Goal: Check status: Check status

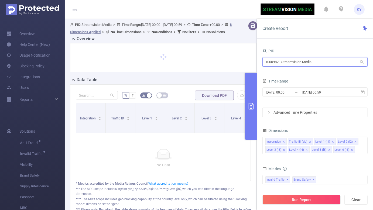
click at [332, 60] on input "1000982 - Streamvision Media" at bounding box center [314, 61] width 105 height 9
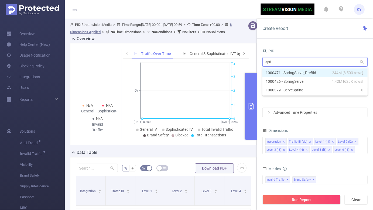
type input "sprin"
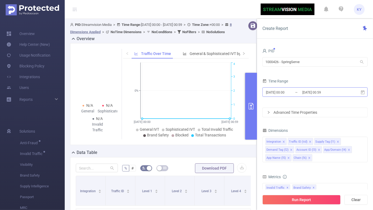
click at [330, 93] on input "[DATE] 00:59" at bounding box center [324, 92] width 44 height 7
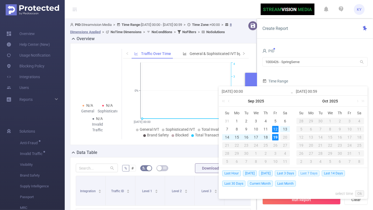
click at [318, 172] on span "Last 7 Days" at bounding box center [308, 173] width 21 height 6
type input "[DATE] 00:00"
type input "[DATE] 23:59"
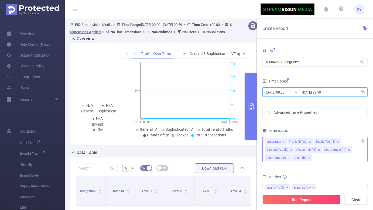
click at [309, 158] on icon "icon: close" at bounding box center [309, 158] width 2 height 2
click at [291, 150] on icon "icon: close" at bounding box center [291, 150] width 3 height 3
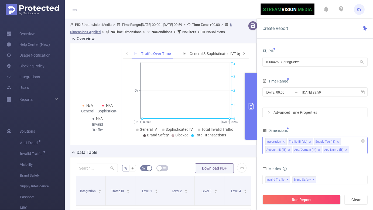
click at [312, 206] on div "Run Report Clear" at bounding box center [315, 199] width 116 height 20
click at [310, 203] on button "Run Report" at bounding box center [301, 200] width 78 height 10
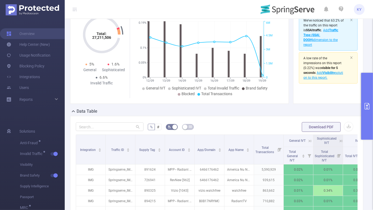
scroll to position [44, 0]
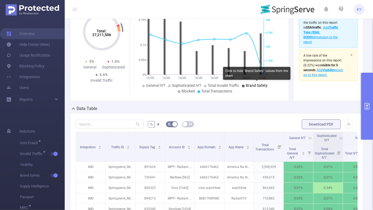
click at [250, 86] on span "Brand Safety" at bounding box center [257, 85] width 22 height 4
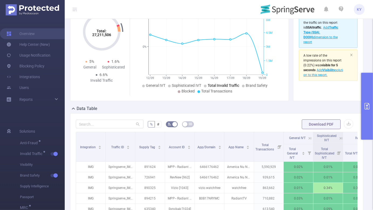
click at [219, 85] on span "Total Invalid Traffic" at bounding box center [224, 85] width 32 height 4
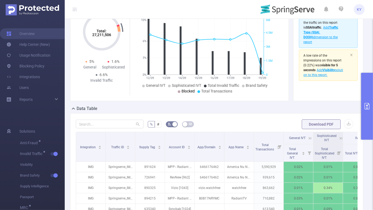
click at [191, 91] on span "Blocked" at bounding box center [187, 91] width 13 height 4
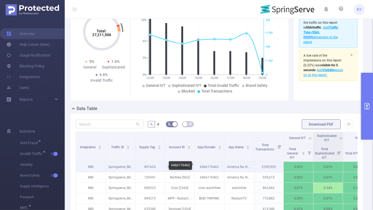
click at [213, 167] on p "6466176462" at bounding box center [209, 167] width 29 height 10
copy p "6466176462"
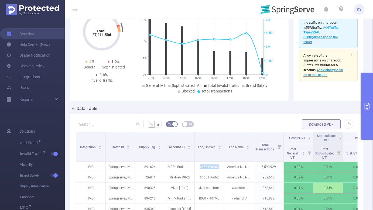
click at [367, 125] on button "primary" at bounding box center [367, 106] width 12 height 67
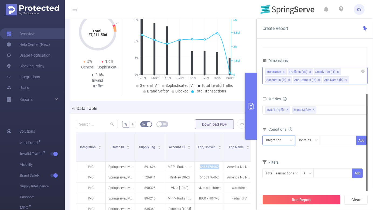
click at [277, 142] on div "Integration" at bounding box center [275, 140] width 20 height 9
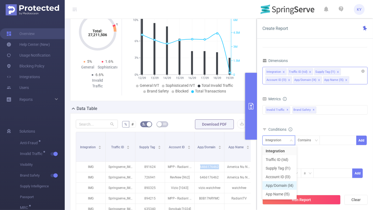
click at [285, 184] on li "App/Domain (l4)" at bounding box center [279, 185] width 34 height 9
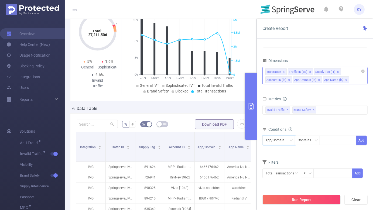
click at [330, 130] on div "Conditions" at bounding box center [314, 130] width 105 height 9
click at [330, 140] on div at bounding box center [337, 140] width 31 height 9
paste input "6466176462"
type input "6466176462"
click at [335, 156] on form "Dimensions Integration Traffic ID (tid) Supply Tag (l1) Account ID (l3) App/Dom…" at bounding box center [314, 121] width 105 height 128
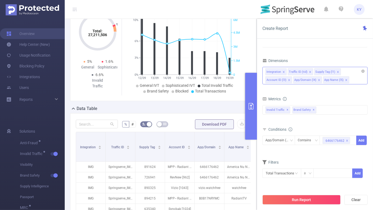
click at [337, 153] on form "Dimensions Integration Traffic ID (tid) Supply Tag (l1) Account ID (l3) App/Dom…" at bounding box center [314, 121] width 105 height 128
click at [365, 139] on button "Add" at bounding box center [361, 140] width 11 height 9
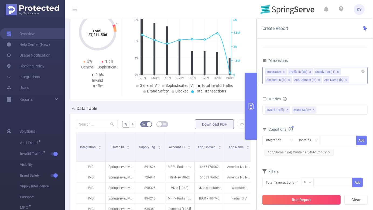
click at [317, 201] on button "Run Report" at bounding box center [301, 200] width 78 height 10
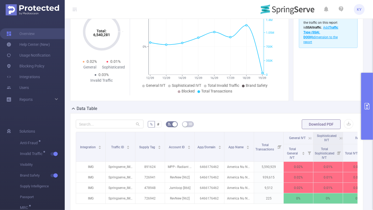
click at [370, 129] on button "primary" at bounding box center [367, 106] width 12 height 67
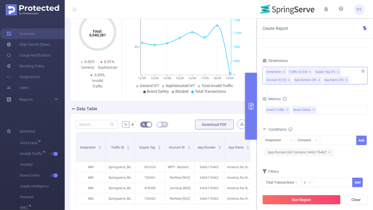
scroll to position [52, 0]
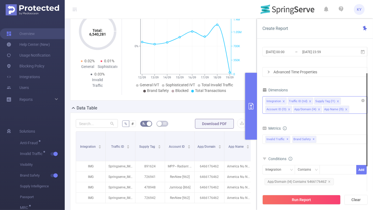
click at [315, 62] on form "PID 1000426 - SpringServe 1000426 - SpringServe Time Range [DATE] 00:00 _ [DATE…" at bounding box center [314, 42] width 105 height 70
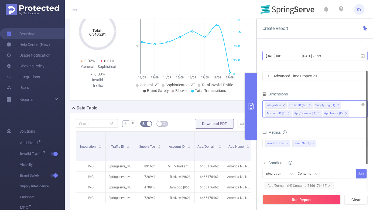
click at [315, 54] on input "[DATE] 23:59" at bounding box center [324, 55] width 44 height 7
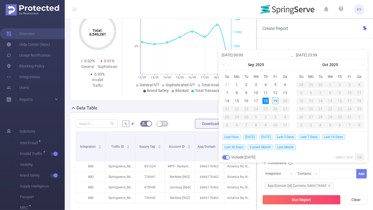
click at [263, 136] on span "[DATE]" at bounding box center [266, 137] width 14 height 6
type input "[DATE] 00:00"
type input "[DATE] 23:59"
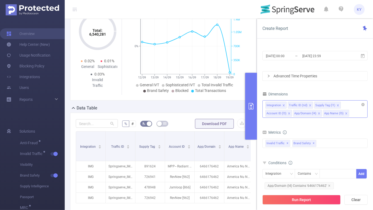
click at [287, 194] on div "Run Report Clear" at bounding box center [315, 199] width 116 height 20
click at [287, 199] on button "Run Report" at bounding box center [301, 200] width 78 height 10
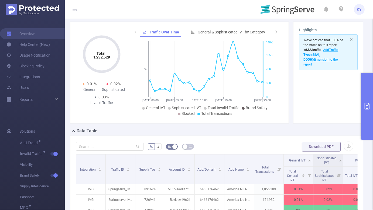
scroll to position [18, 0]
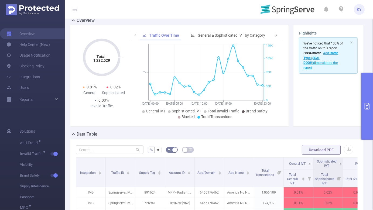
click at [360, 105] on div "Highlights We've noticed that 100% of the traffic on this report is SSAI traffi…" at bounding box center [328, 76] width 70 height 102
click at [362, 108] on button "primary" at bounding box center [367, 106] width 12 height 67
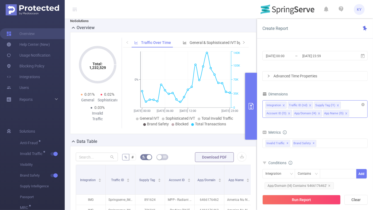
click at [329, 62] on div "[DATE] 00:00 _ [DATE] 23:59" at bounding box center [314, 56] width 105 height 13
click at [326, 58] on input "[DATE] 23:59" at bounding box center [324, 55] width 44 height 7
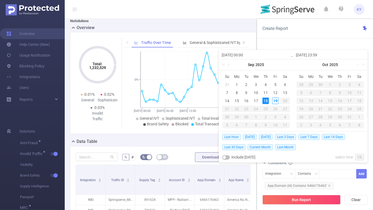
click at [264, 99] on div "18" at bounding box center [265, 101] width 6 height 6
click at [254, 100] on div "17" at bounding box center [256, 101] width 6 height 6
type input "[DATE] 00:00"
click at [246, 100] on div "16" at bounding box center [246, 101] width 6 height 6
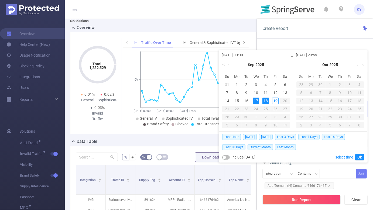
click at [264, 101] on div "18" at bounding box center [265, 101] width 6 height 6
type input "[DATE] 00:00"
click at [361, 156] on link "Ok" at bounding box center [359, 157] width 9 height 6
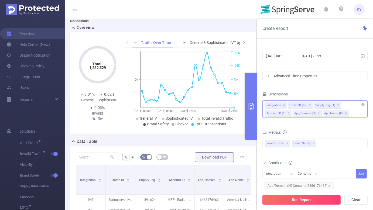
click at [335, 196] on button "Run Report" at bounding box center [301, 200] width 78 height 10
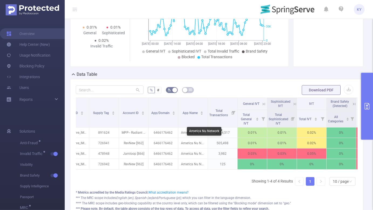
scroll to position [0, 52]
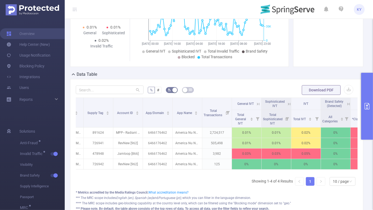
click at [259, 103] on icon at bounding box center [258, 104] width 5 height 5
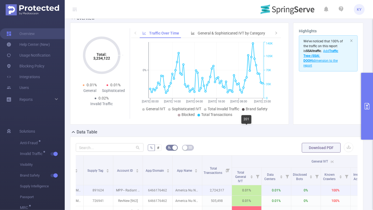
scroll to position [0, 0]
